Goal: Entertainment & Leisure: Consume media (video, audio)

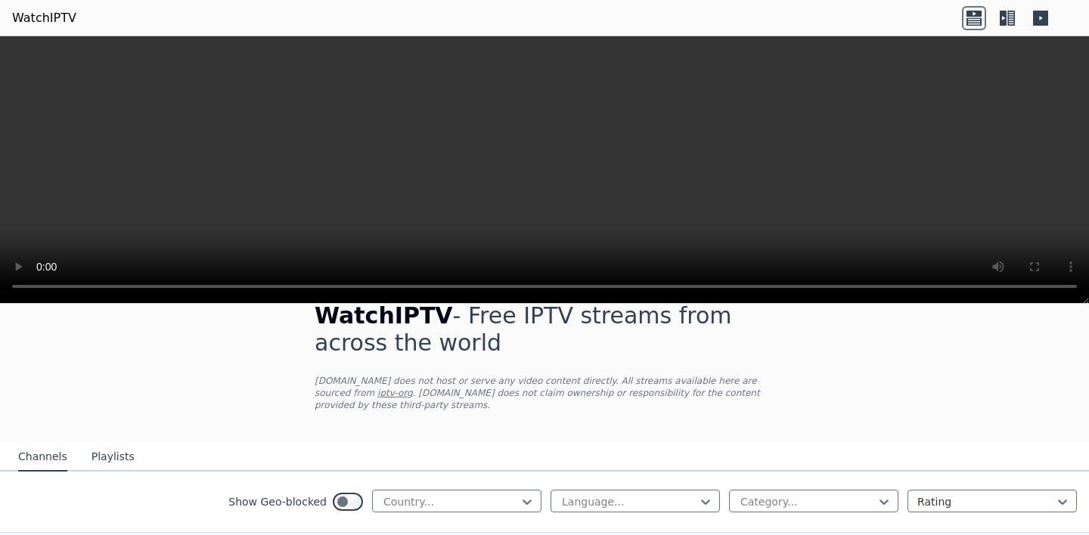
scroll to position [101, 0]
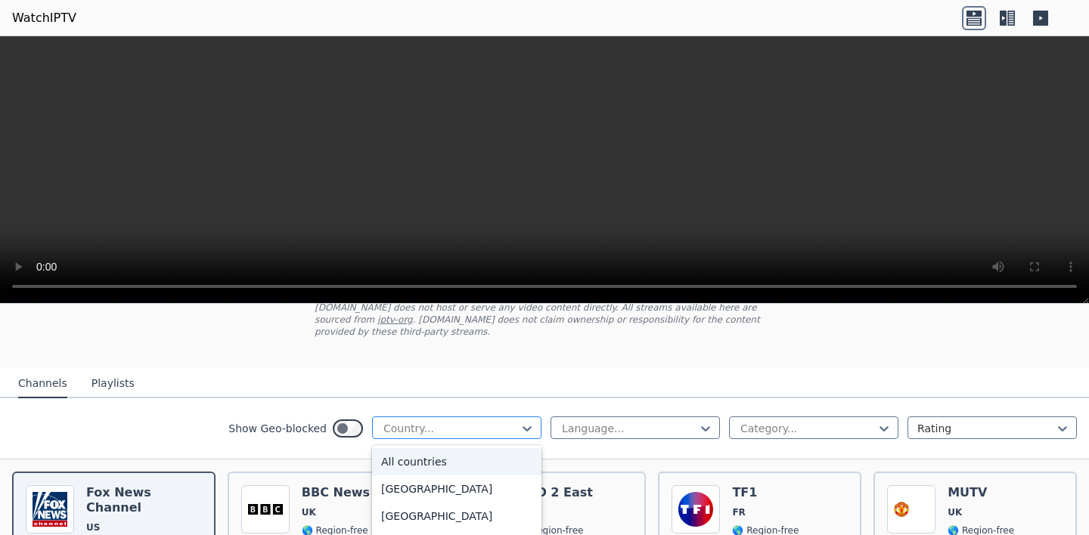
click at [433, 427] on div at bounding box center [451, 428] width 138 height 15
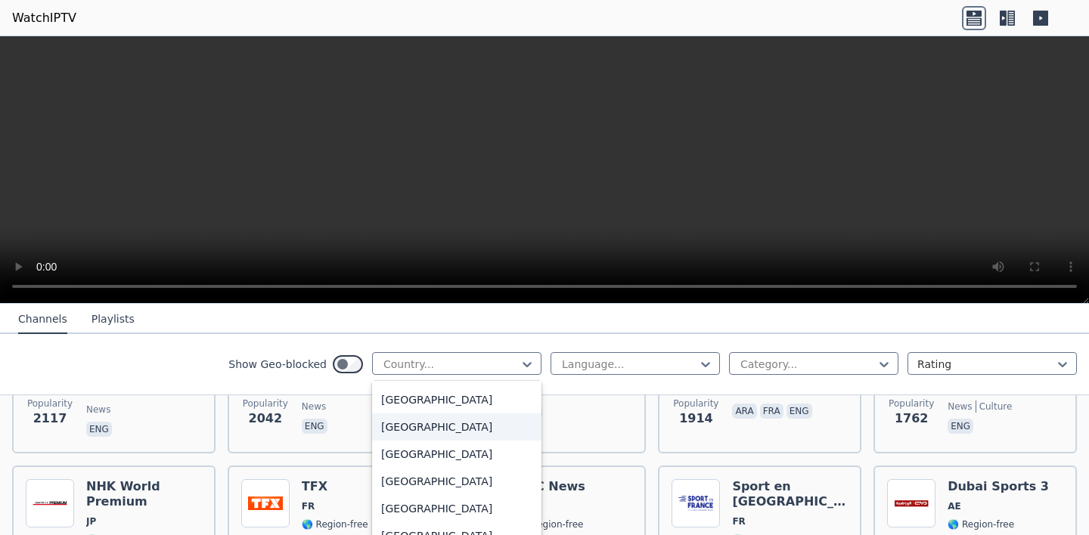
scroll to position [5194, 0]
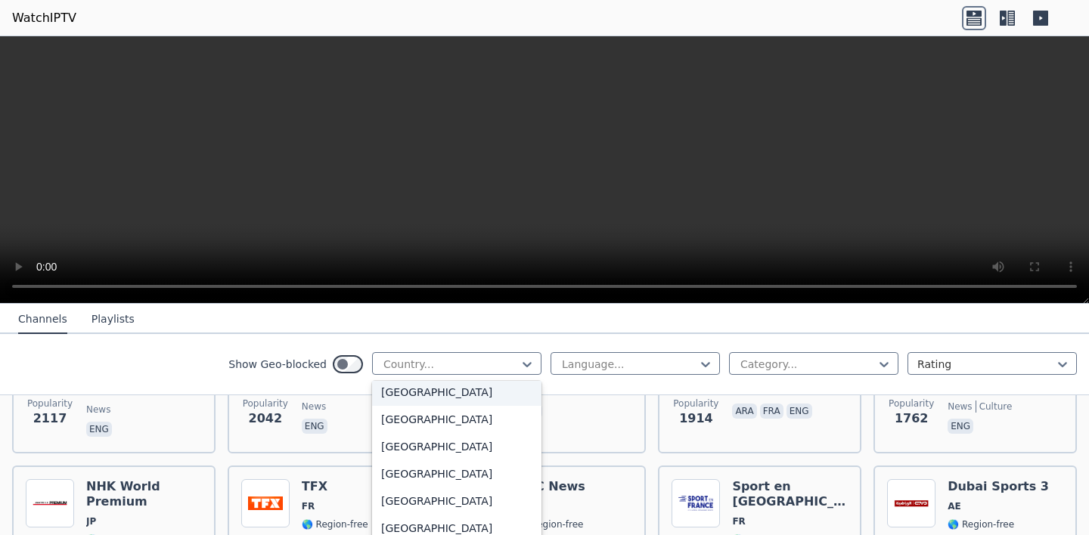
click at [404, 399] on div "[GEOGRAPHIC_DATA]" at bounding box center [456, 392] width 169 height 27
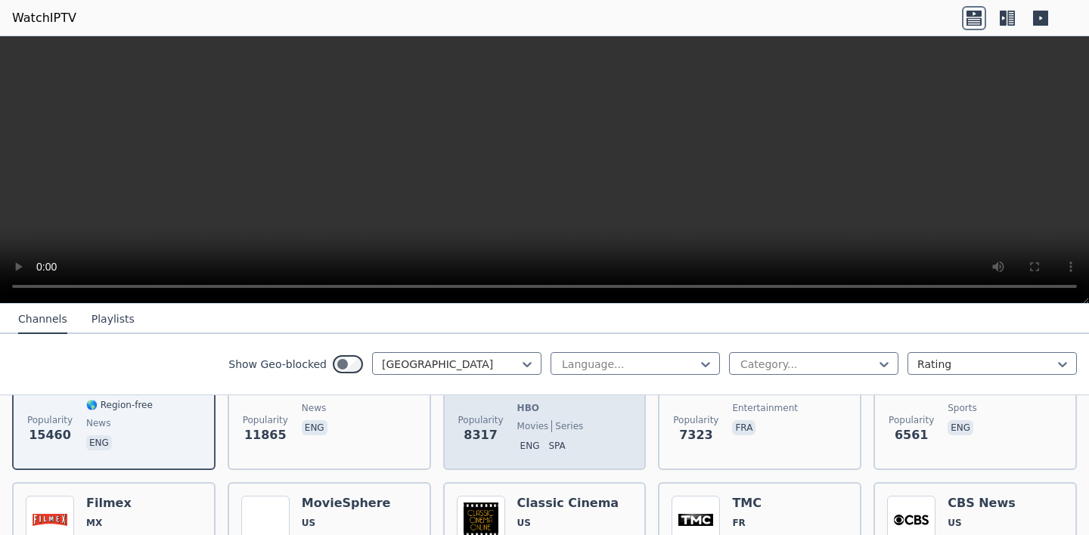
scroll to position [155, 0]
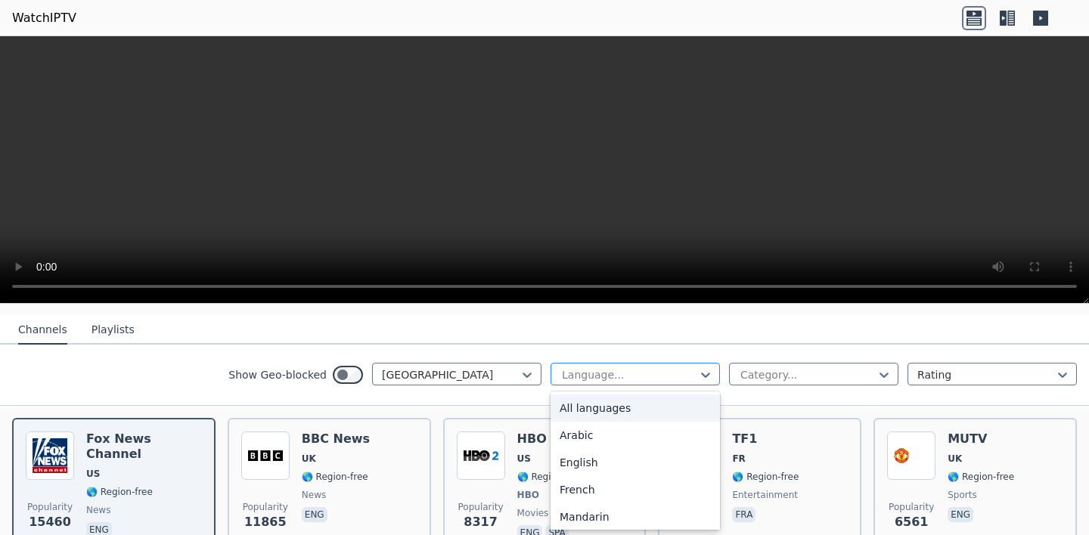
click at [623, 371] on div at bounding box center [629, 375] width 138 height 15
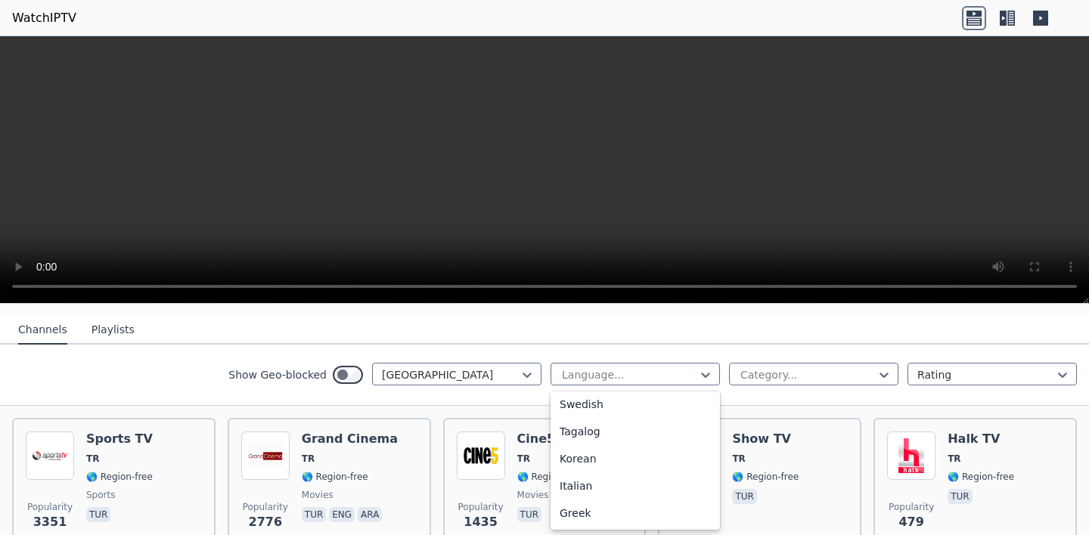
scroll to position [0, 0]
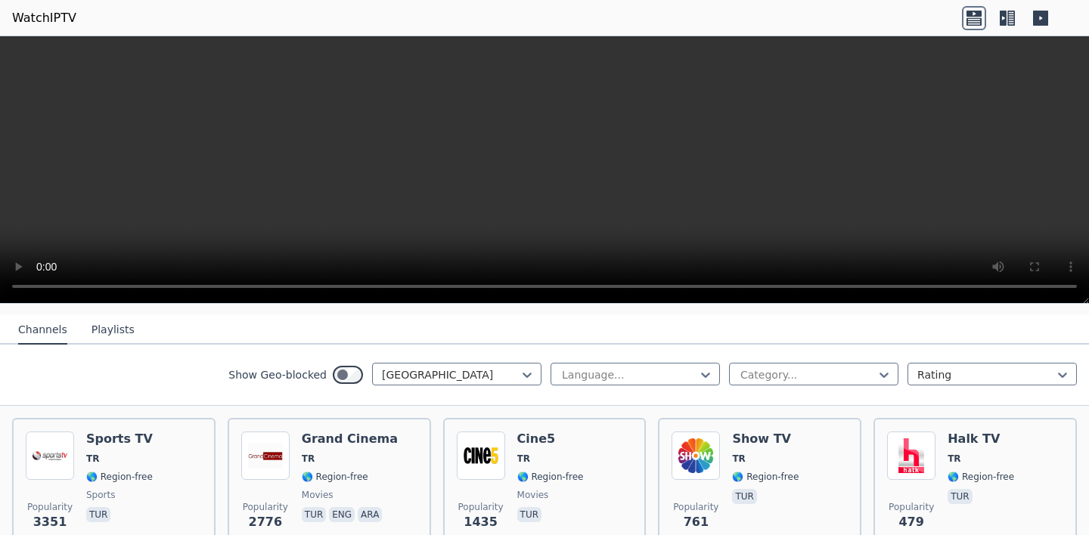
click at [150, 384] on div "Show Geo-blocked Turkey Language... Category... Rating" at bounding box center [544, 375] width 1089 height 61
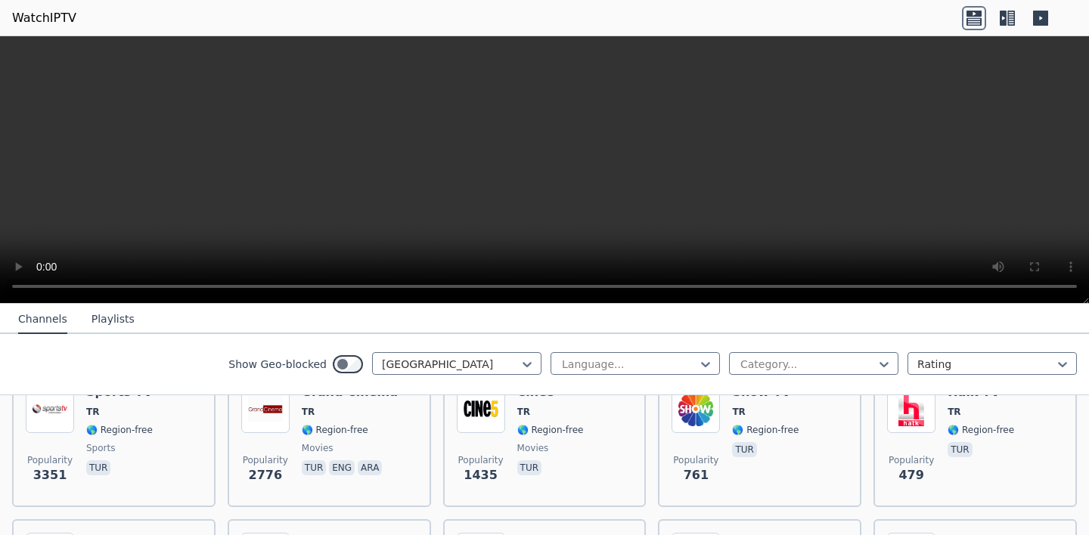
scroll to position [281, 0]
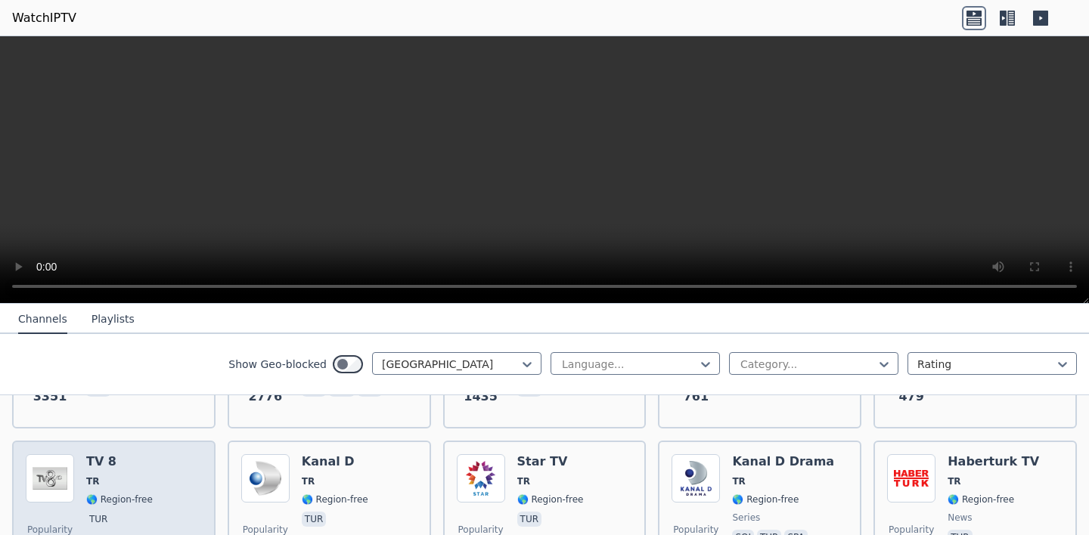
click at [170, 470] on div "Popularity 397 TV 8 TR 🌎 Region-free tur" at bounding box center [114, 509] width 176 height 109
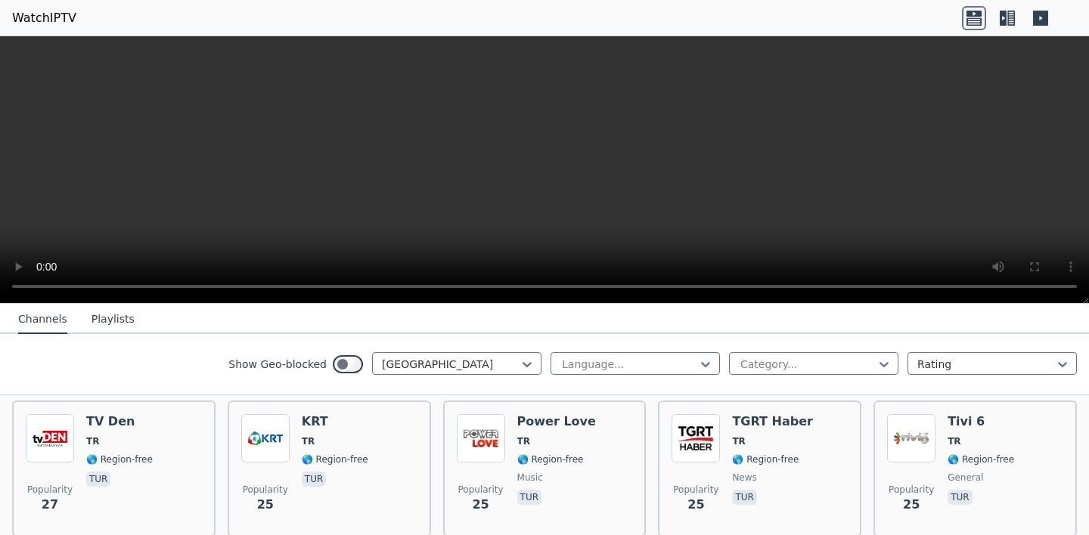
scroll to position [2087, 0]
